Goal: Share content: Share content

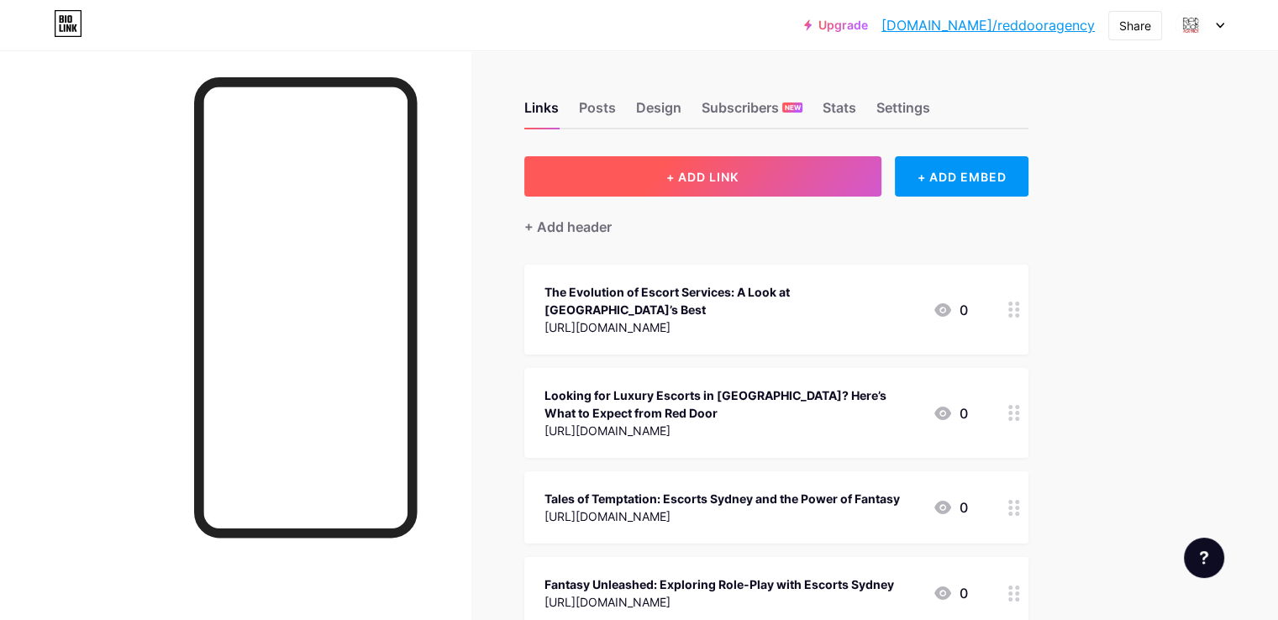
click at [764, 165] on button "+ ADD LINK" at bounding box center [702, 176] width 357 height 40
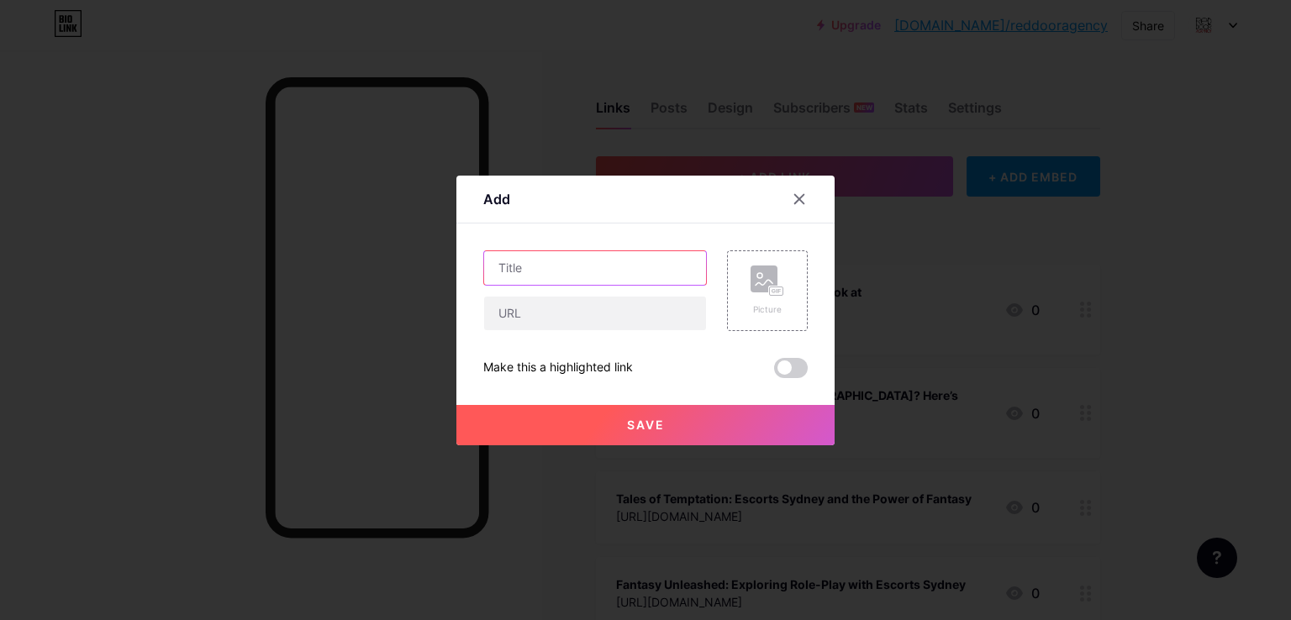
click at [506, 263] on input "text" at bounding box center [595, 268] width 222 height 34
paste input "Curious Couples Are Booking Threesome Escorts in [GEOGRAPHIC_DATA] — Here’s Why…"
type input "Curious Couples Are Booking Threesome Escorts in [GEOGRAPHIC_DATA] — Here’s Why…"
click at [511, 308] on input "text" at bounding box center [595, 314] width 222 height 34
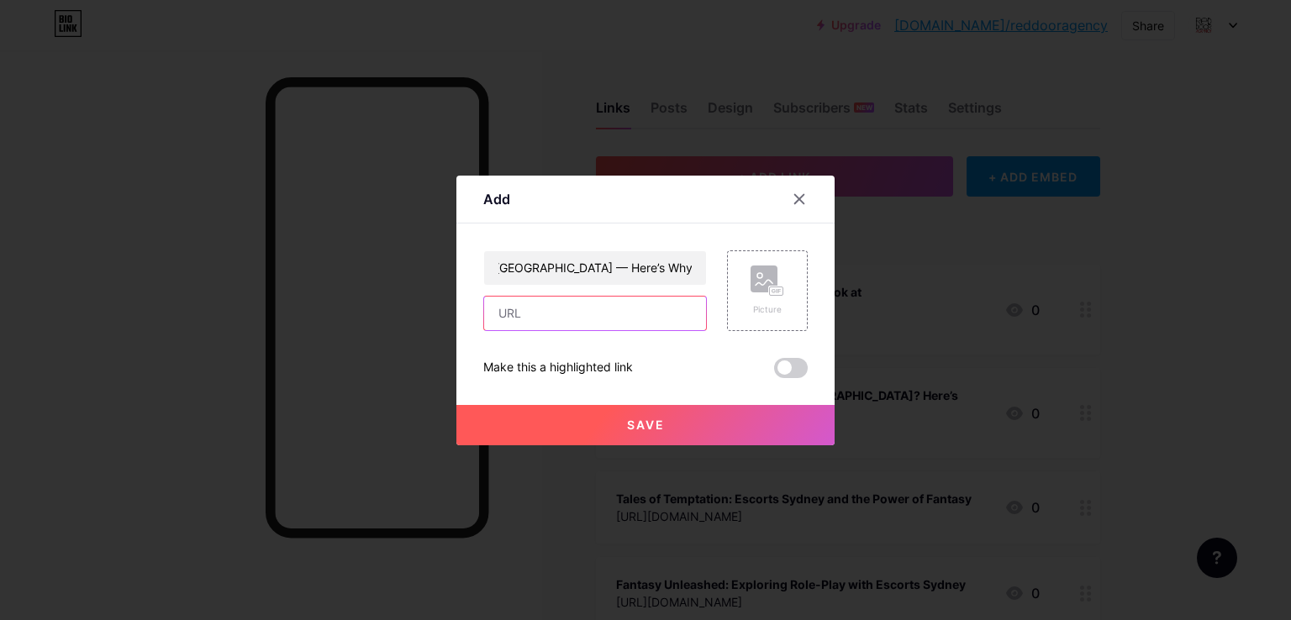
scroll to position [0, 0]
paste input "[URL][DOMAIN_NAME]"
type input "[URL][DOMAIN_NAME]"
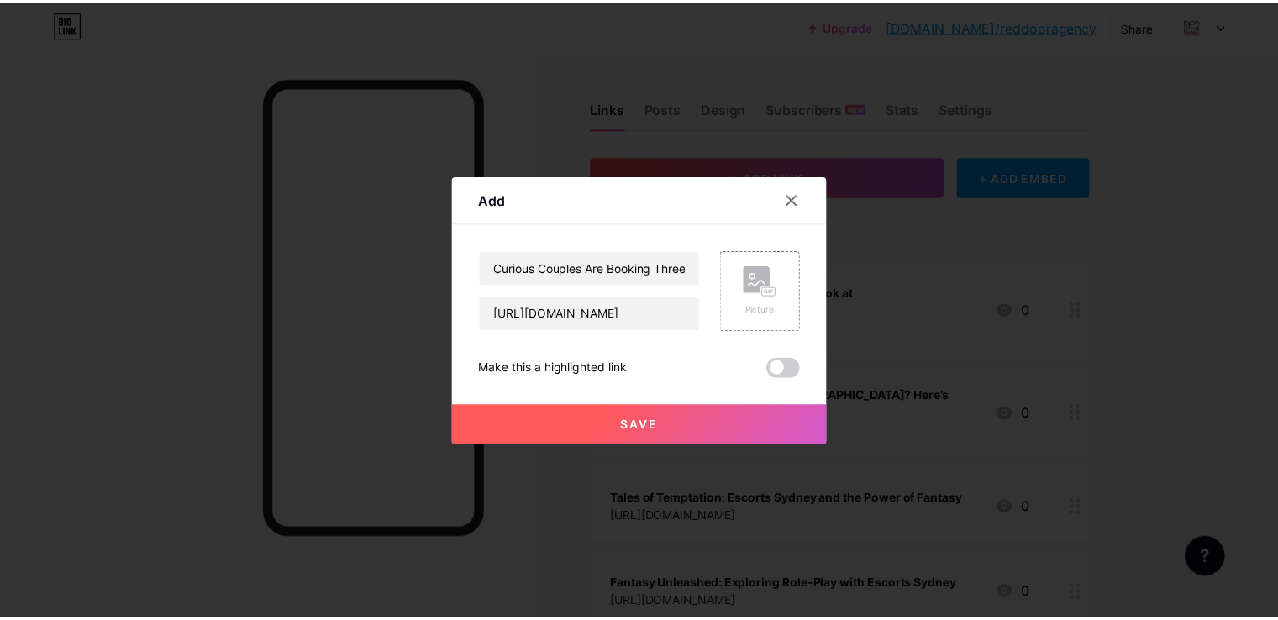
scroll to position [0, 0]
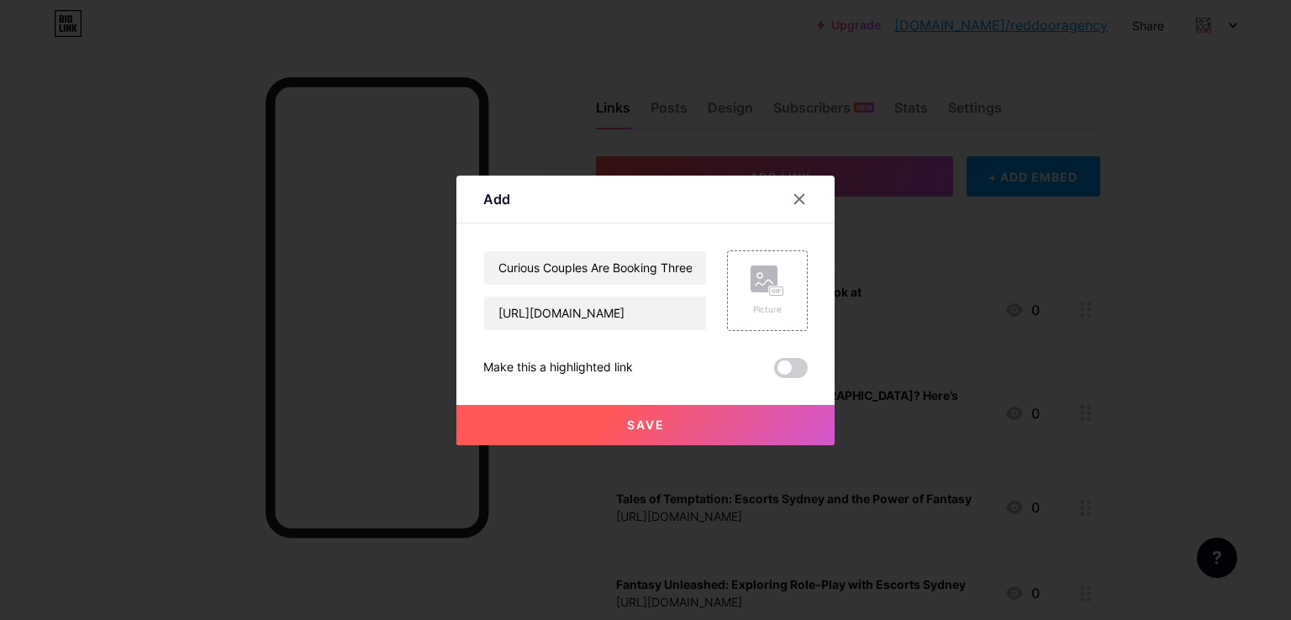
click at [631, 422] on span "Save" at bounding box center [646, 425] width 38 height 14
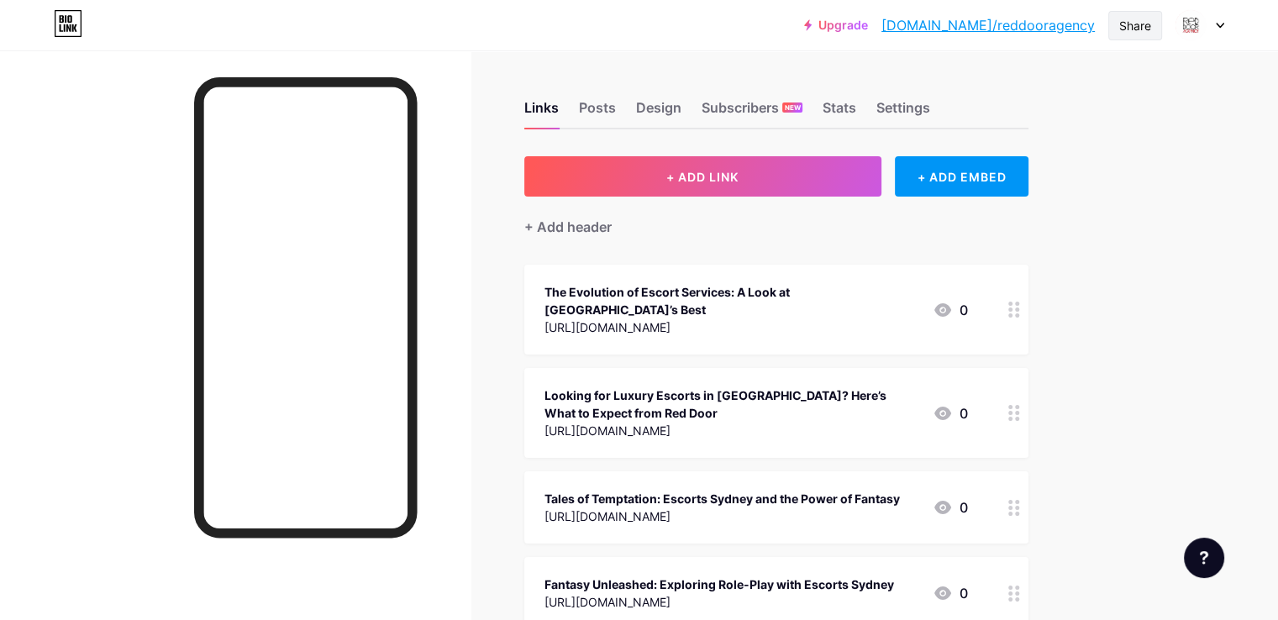
click at [1137, 27] on div "Share" at bounding box center [1135, 26] width 32 height 18
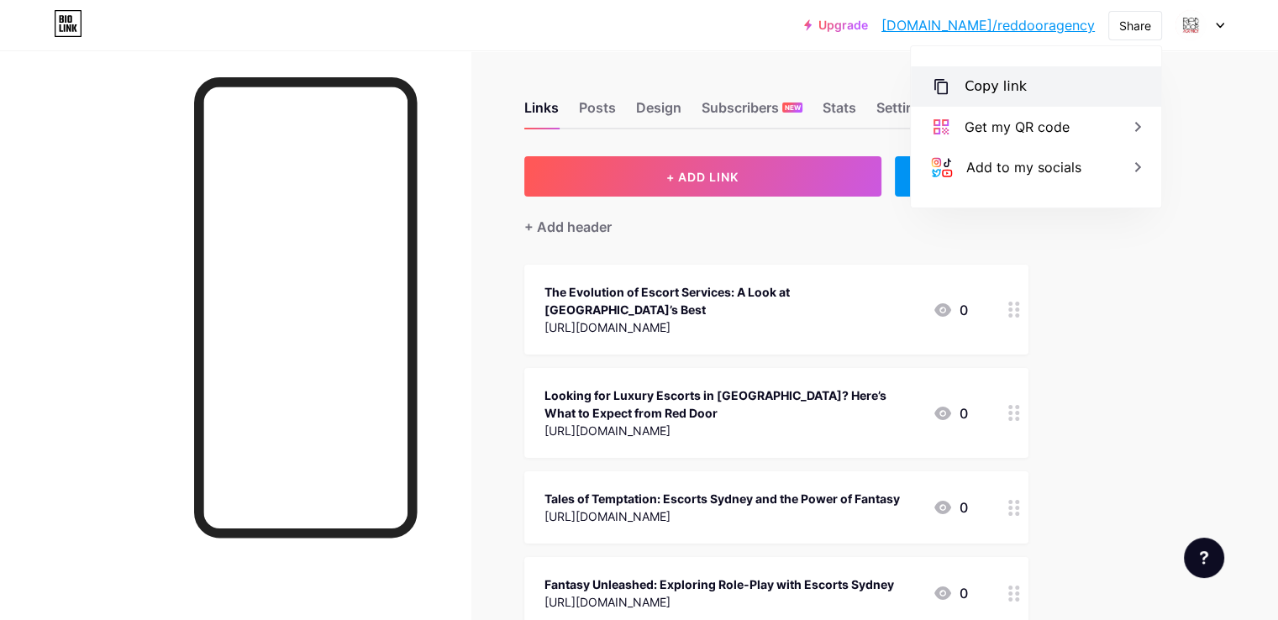
click at [978, 88] on div "Copy link" at bounding box center [996, 86] width 62 height 20
